Goal: Task Accomplishment & Management: Use online tool/utility

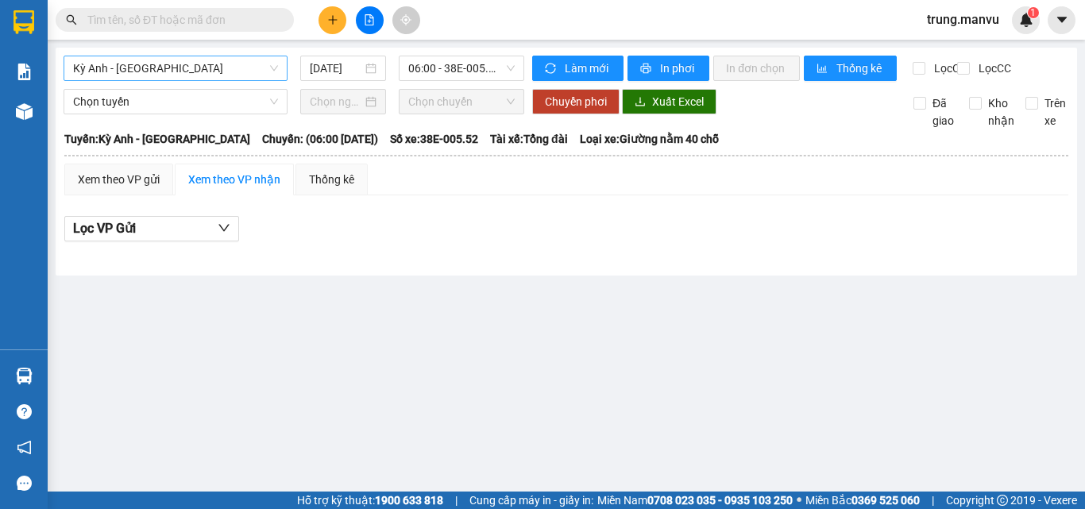
click at [212, 78] on span "Kỳ Anh - [GEOGRAPHIC_DATA]" at bounding box center [175, 68] width 205 height 24
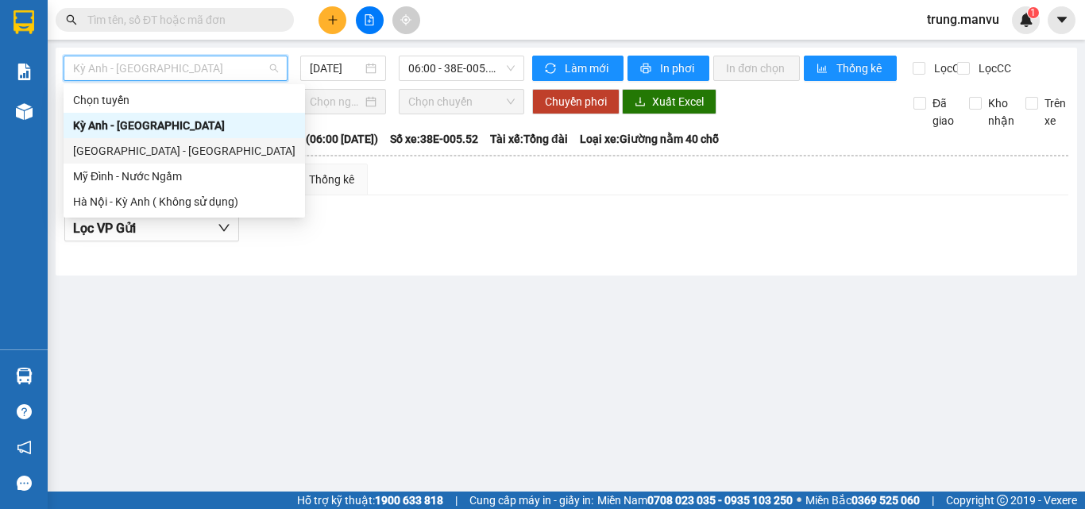
click at [167, 143] on div "[GEOGRAPHIC_DATA] - [GEOGRAPHIC_DATA]" at bounding box center [184, 150] width 222 height 17
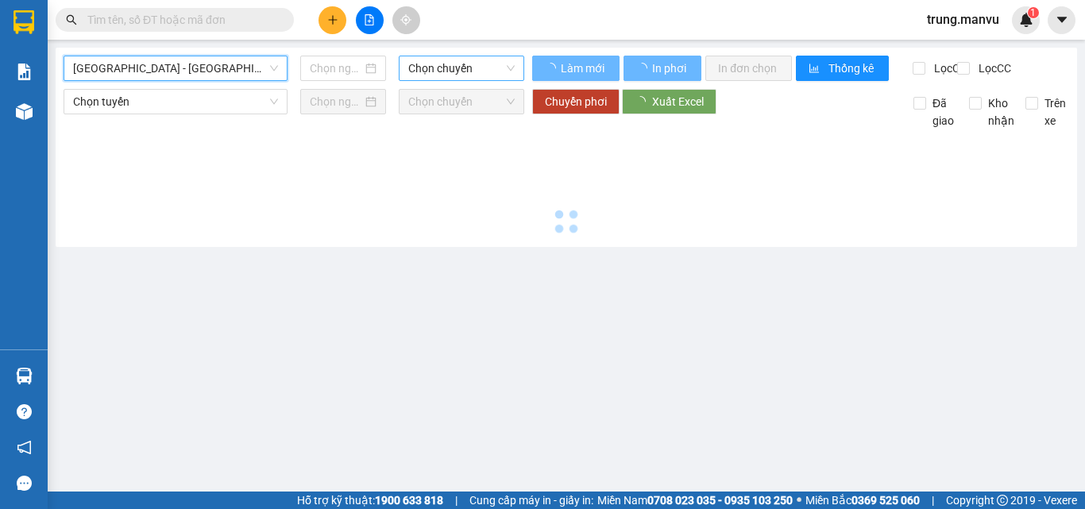
type input "[DATE]"
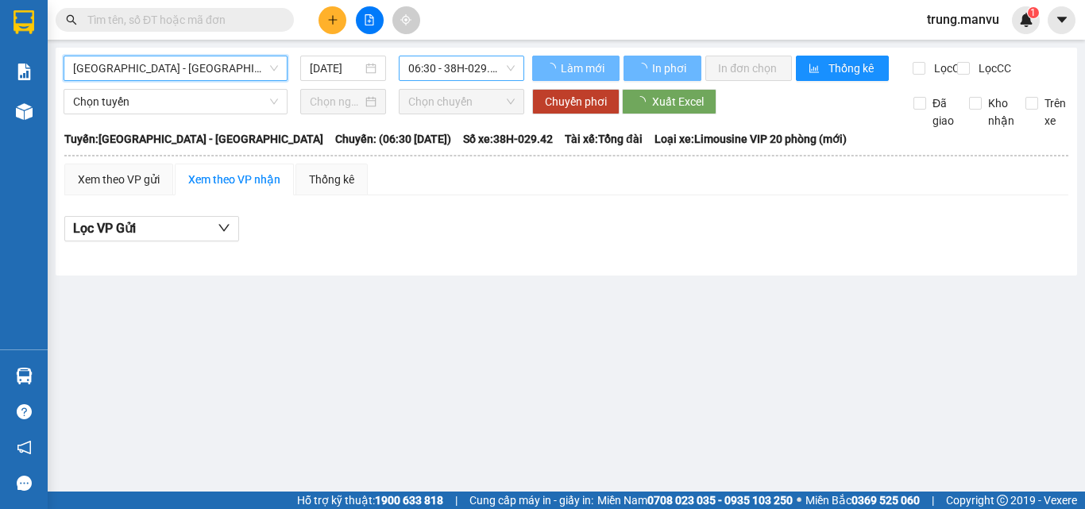
click at [455, 75] on span "06:30 - 38H-029.42" at bounding box center [461, 68] width 106 height 24
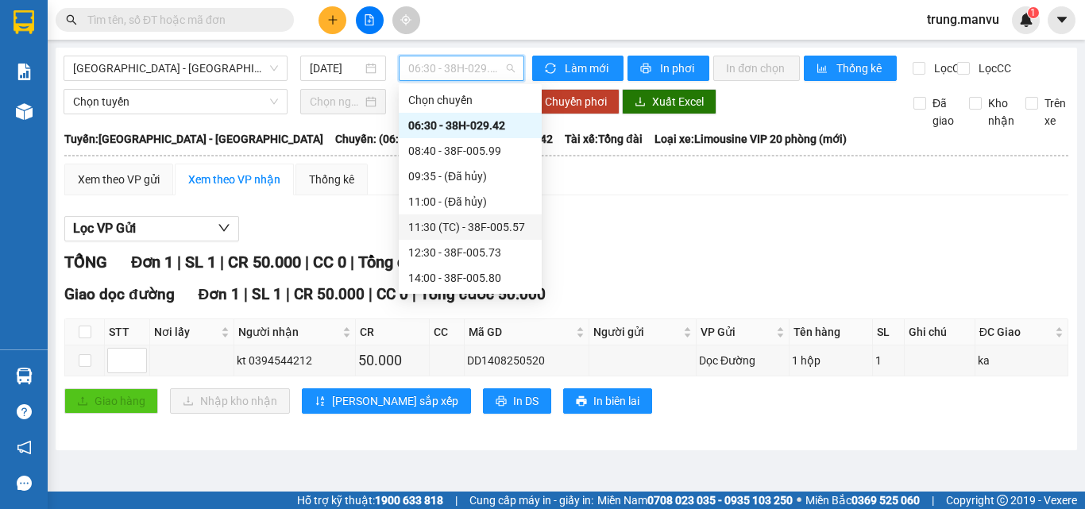
click at [489, 222] on div "11:30 (TC) - 38F-005.57" at bounding box center [470, 226] width 124 height 17
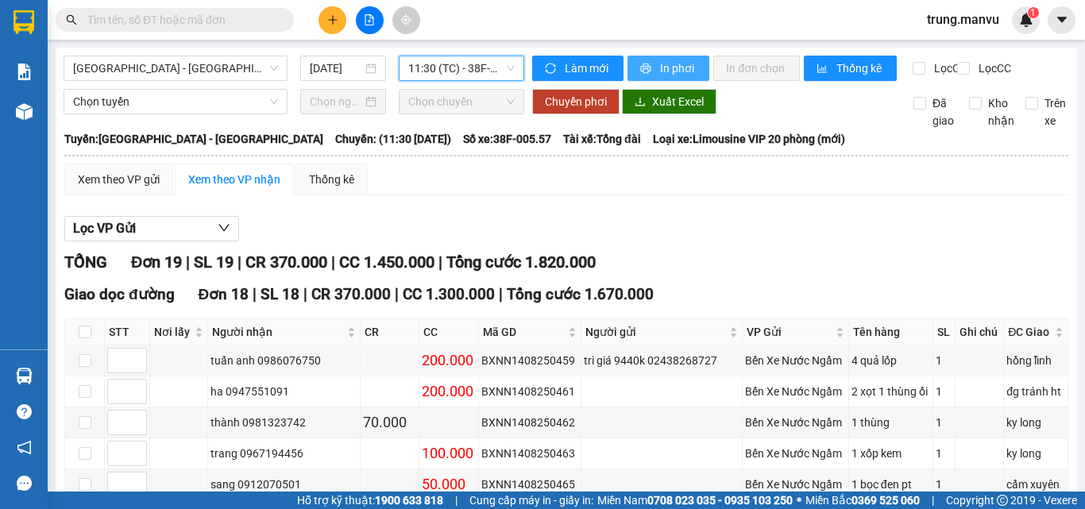
click at [664, 74] on span "In phơi" at bounding box center [678, 68] width 37 height 17
